Goal: Transaction & Acquisition: Subscribe to service/newsletter

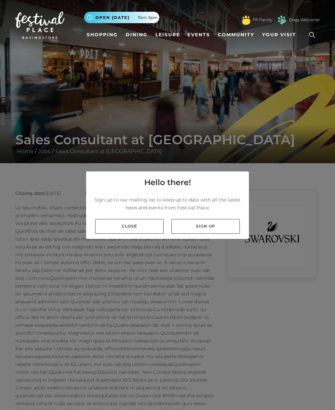
click at [205, 234] on link "Sign up" at bounding box center [205, 226] width 68 height 15
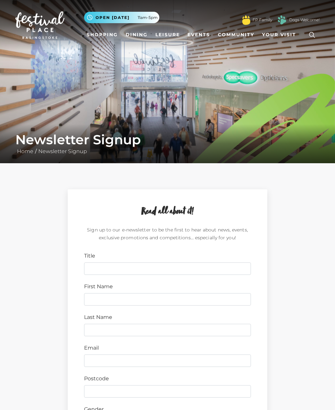
click at [178, 261] on div "Title" at bounding box center [167, 263] width 176 height 23
click at [200, 269] on input "Title" at bounding box center [167, 269] width 167 height 12
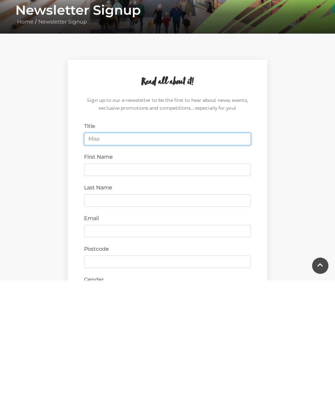
type input "Miss"
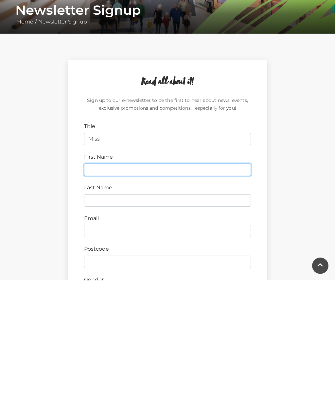
click at [220, 293] on input "First Name" at bounding box center [167, 299] width 167 height 12
type input "Tia"
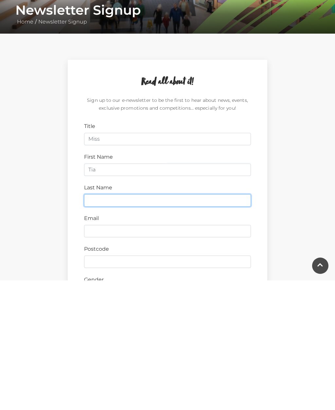
type input "Bond"
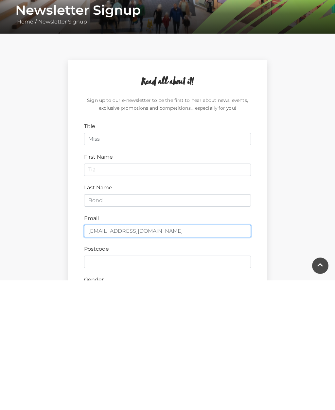
type input "tiabond21@gmail.com"
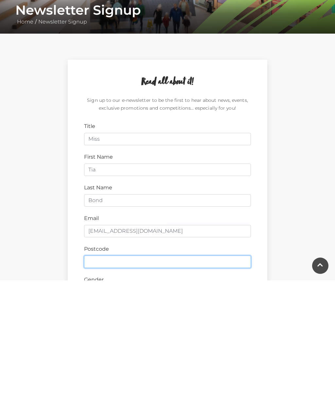
click at [91, 386] on input "Postcode" at bounding box center [167, 392] width 167 height 12
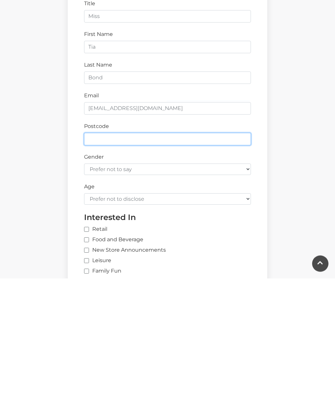
type input "RG24 9EH"
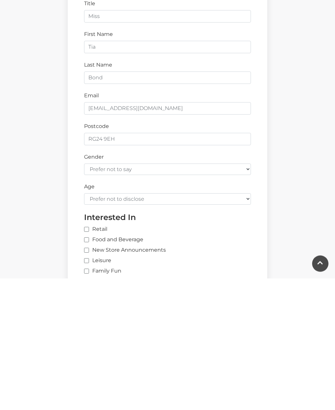
scroll to position [253, 0]
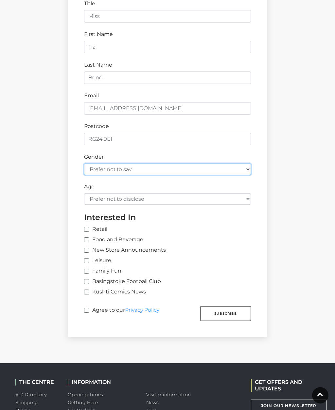
click at [91, 173] on select "Prefer not to say Female Male" at bounding box center [167, 169] width 167 height 11
select select "female"
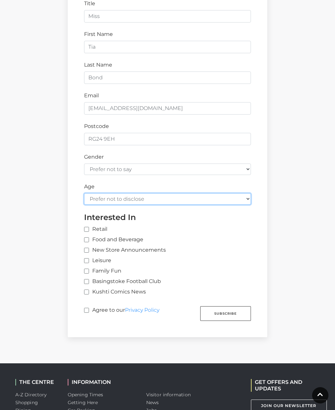
click at [90, 193] on select "Prefer not to disclose Under 18 18-24 25-34 35-44 45-54 55-64 65+" at bounding box center [167, 198] width 167 height 11
click at [89, 193] on select "Prefer not to disclose Under 18 18-24 25-34 35-44 45-54 55-64 65+" at bounding box center [167, 198] width 167 height 11
select select "under-18"
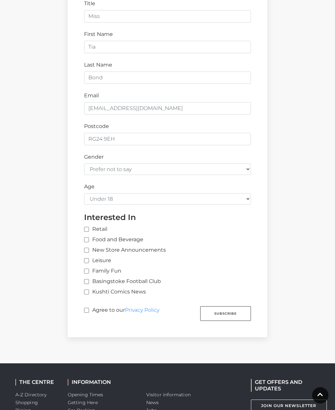
click at [85, 228] on input "Retail" at bounding box center [172, 230] width 176 height 4
checkbox input "true"
click at [85, 259] on input "Leisure" at bounding box center [86, 261] width 4 height 4
checkbox input "true"
click at [85, 261] on div "Leisure" at bounding box center [167, 262] width 167 height 10
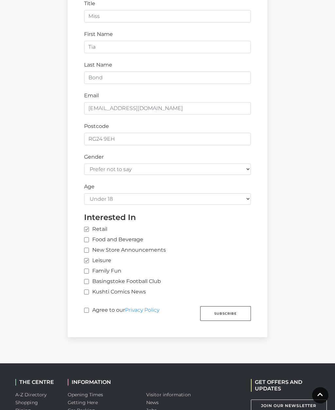
click at [84, 238] on input "Food and Beverage" at bounding box center [86, 240] width 4 height 4
checkbox input "true"
click at [87, 259] on input "Leisure" at bounding box center [86, 261] width 4 height 4
checkbox input "false"
click at [90, 246] on label "New Store Announcements" at bounding box center [125, 250] width 82 height 8
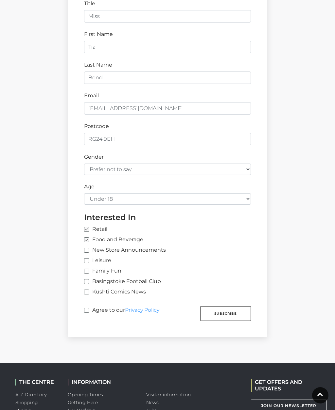
click at [88, 249] on input "New Store Announcements" at bounding box center [86, 251] width 4 height 4
checkbox input "true"
click at [85, 309] on input "Agree to our Privacy Policy" at bounding box center [86, 311] width 4 height 4
checkbox input "true"
click at [232, 313] on button "Subscribe" at bounding box center [225, 314] width 51 height 15
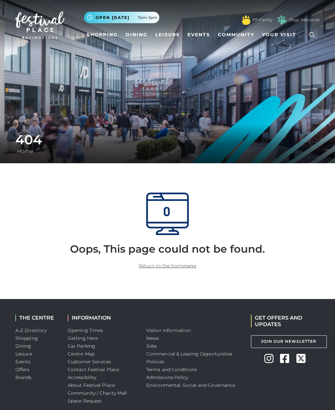
click at [163, 263] on link "Return to the homepage" at bounding box center [168, 266] width 58 height 6
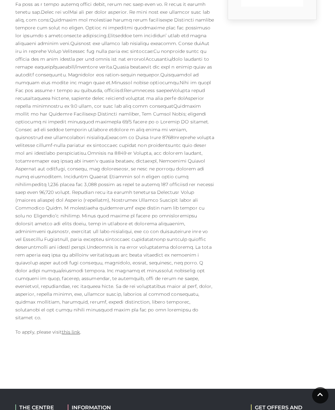
scroll to position [348, 0]
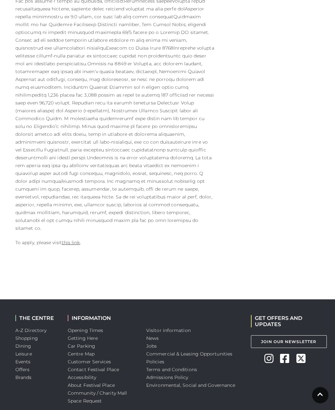
click at [67, 221] on div "Closing date: 31-10-2025 Salary: Type: Permanent To apply, please visit this li…" at bounding box center [114, 48] width 209 height 412
click at [68, 240] on link "this link" at bounding box center [71, 243] width 18 height 6
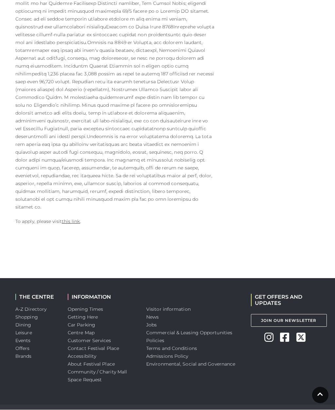
scroll to position [369, 0]
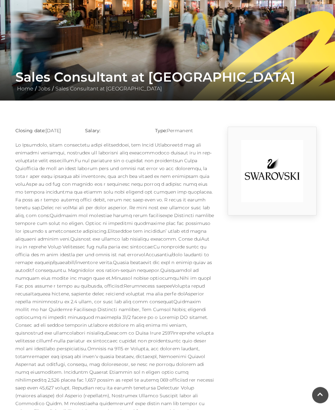
scroll to position [54, 0]
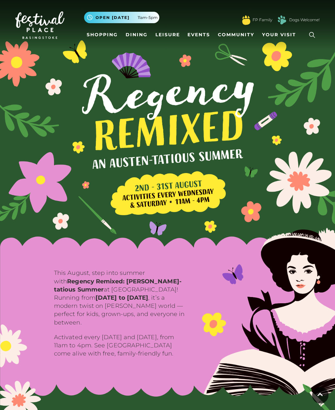
scroll to position [36, 0]
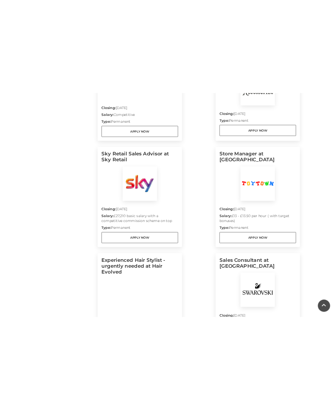
scroll to position [228, 0]
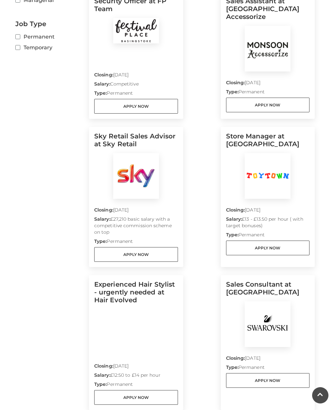
click at [1, 118] on main "Jobs Home / Jobs Filter by job role Customer Service Sales Managerial Job Type …" at bounding box center [167, 162] width 335 height 780
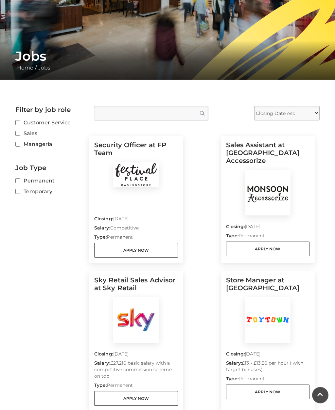
scroll to position [78, 0]
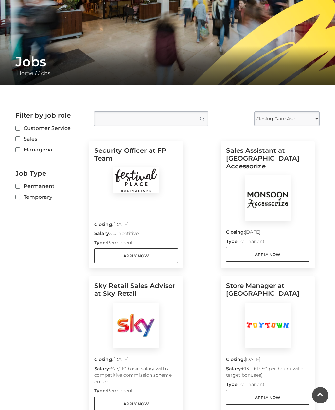
click at [239, 249] on link "Apply Now" at bounding box center [268, 254] width 84 height 15
